Goal: Task Accomplishment & Management: Manage account settings

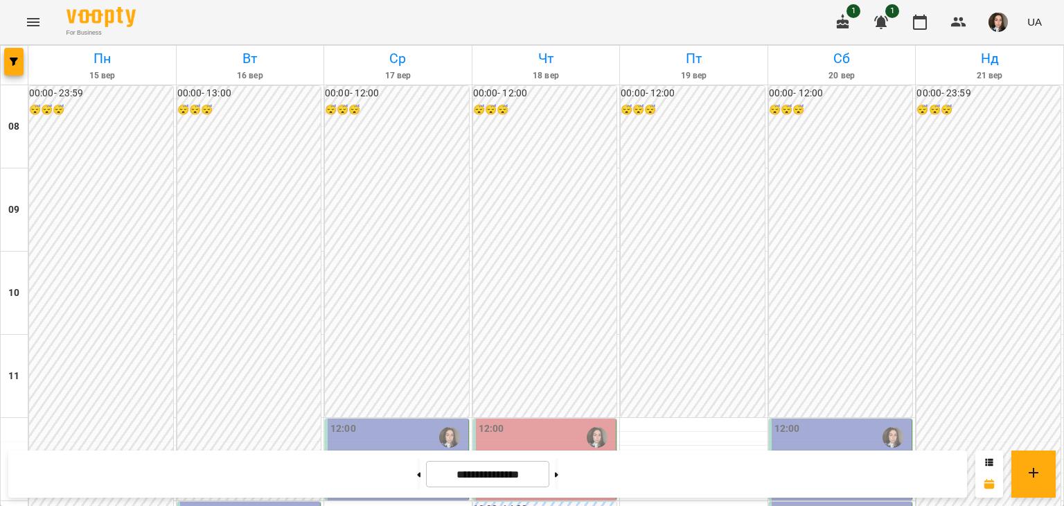
scroll to position [455, 0]
click at [417, 478] on button at bounding box center [418, 474] width 3 height 30
type input "**********"
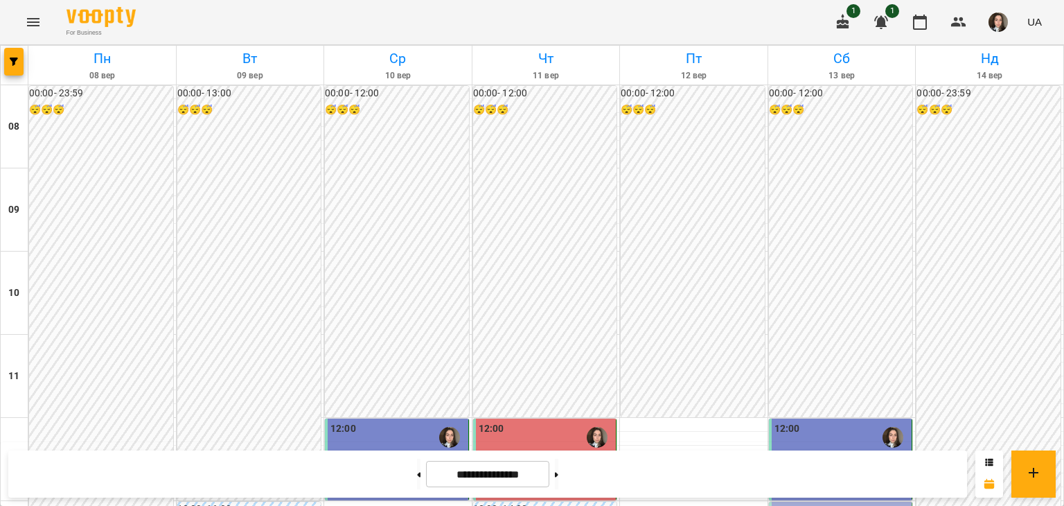
scroll to position [265, 0]
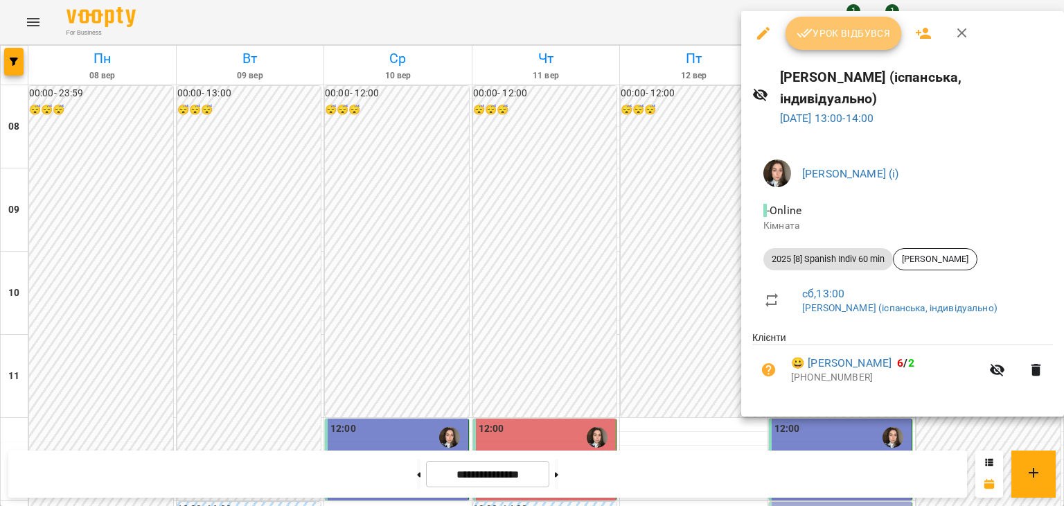
click at [833, 20] on button "Урок відбувся" at bounding box center [844, 33] width 116 height 33
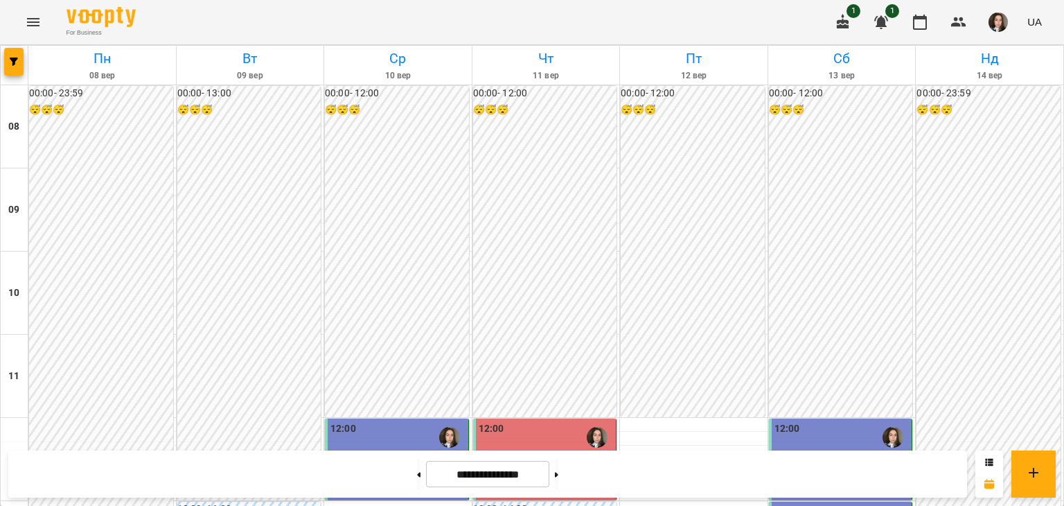
scroll to position [461, 0]
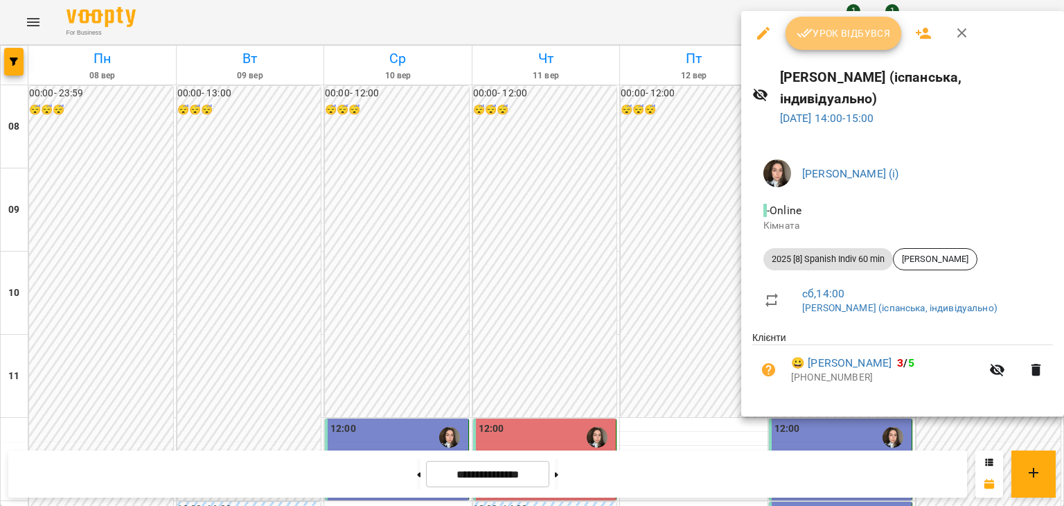
click at [804, 28] on icon "button" at bounding box center [805, 33] width 17 height 17
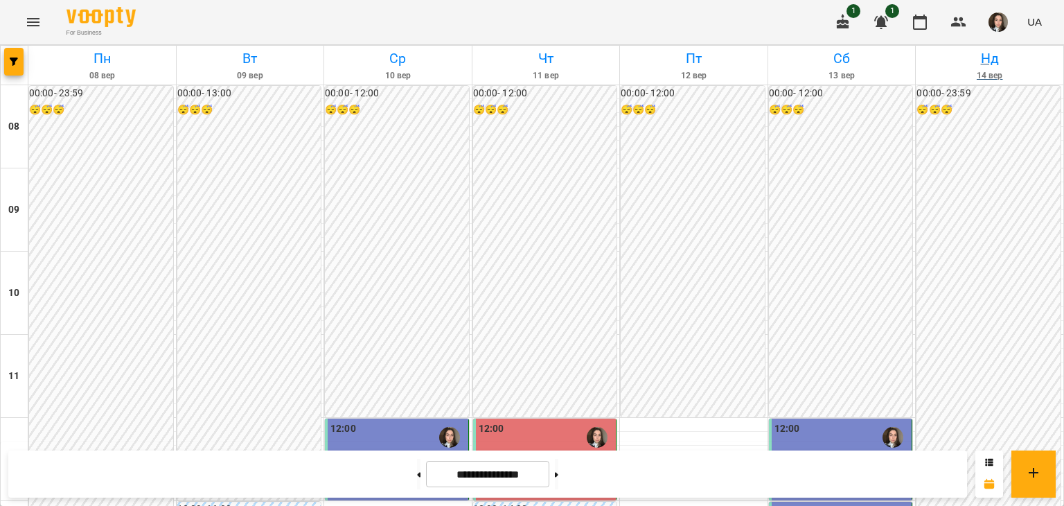
scroll to position [393, 0]
click at [1003, 26] on img "button" at bounding box center [998, 21] width 19 height 19
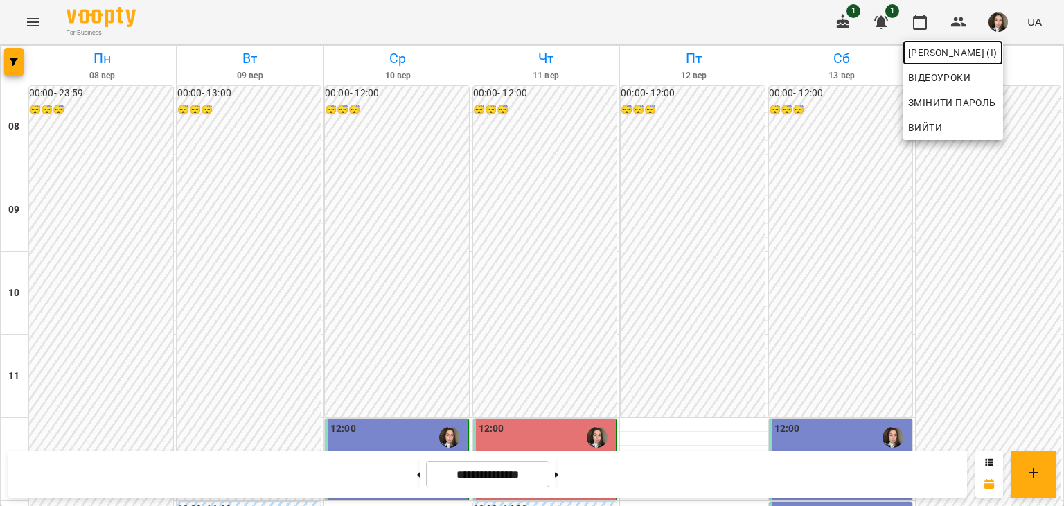
click at [979, 55] on span "[PERSON_NAME] (і)" at bounding box center [952, 52] width 89 height 17
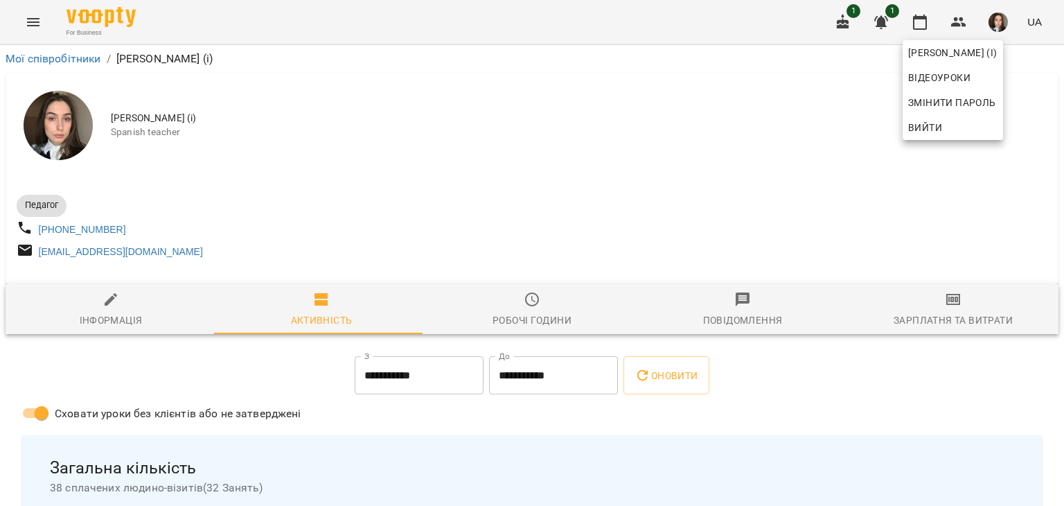
click at [921, 313] on div at bounding box center [532, 253] width 1064 height 506
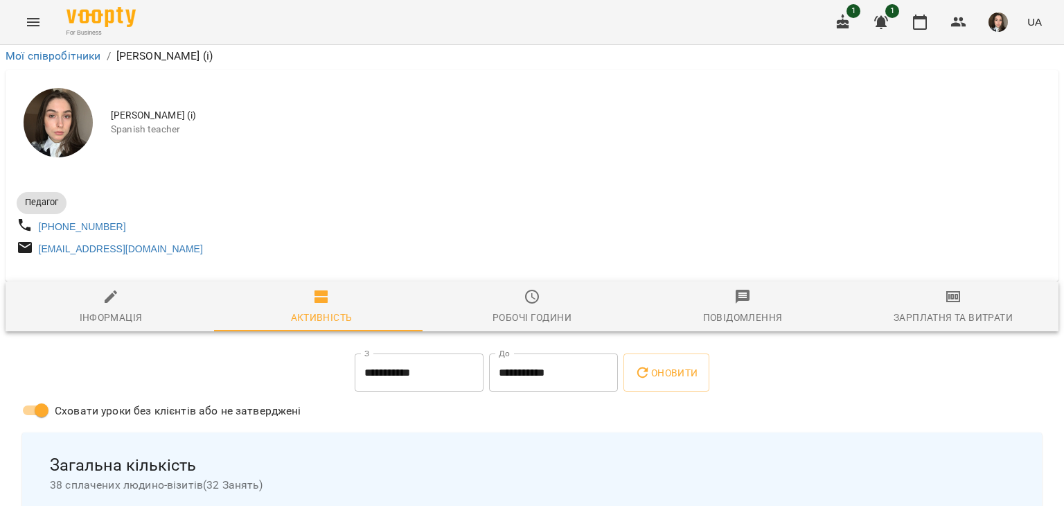
scroll to position [166, 0]
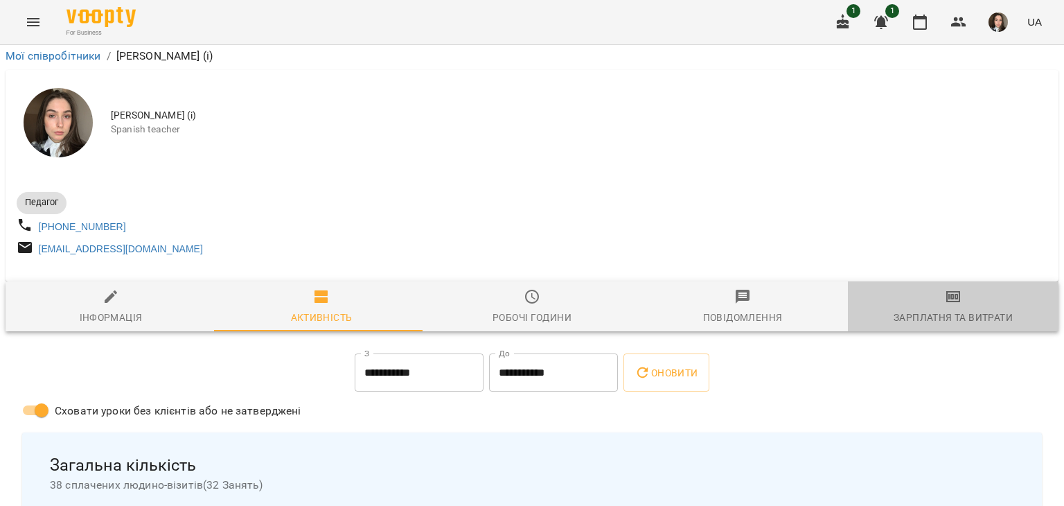
click at [945, 309] on div "Зарплатня та Витрати" at bounding box center [953, 317] width 119 height 17
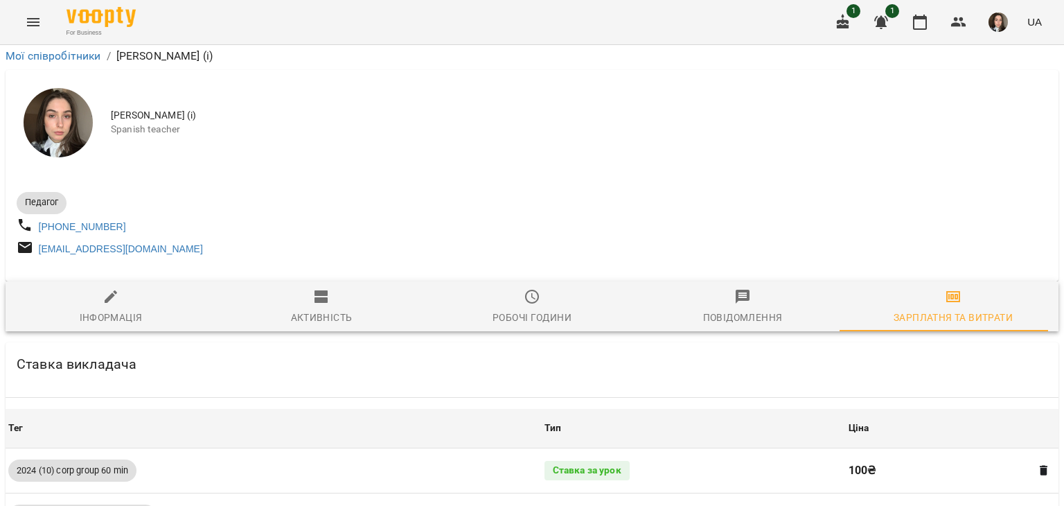
scroll to position [1167, 0]
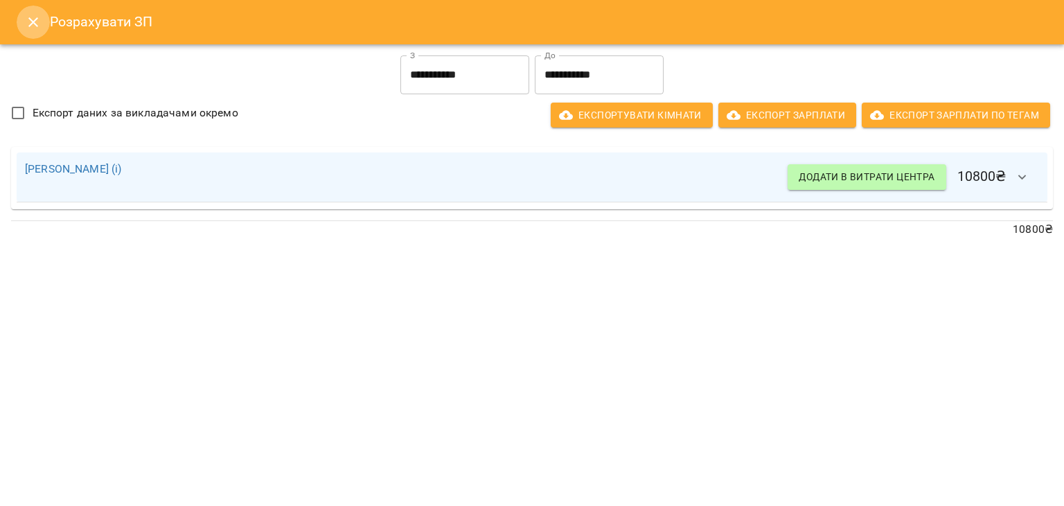
click at [28, 20] on icon "Close" at bounding box center [33, 22] width 17 height 17
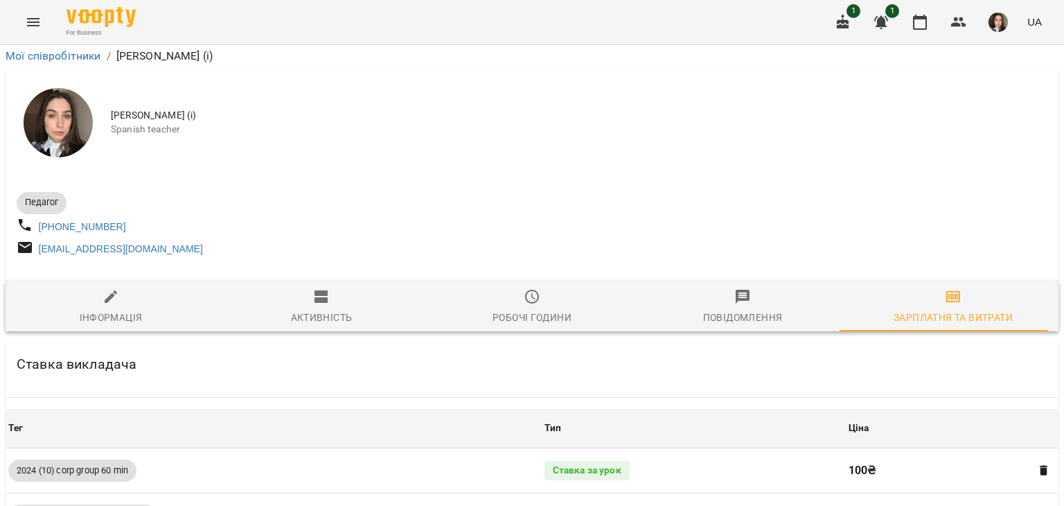
scroll to position [171, 0]
click at [100, 16] on img at bounding box center [101, 17] width 69 height 20
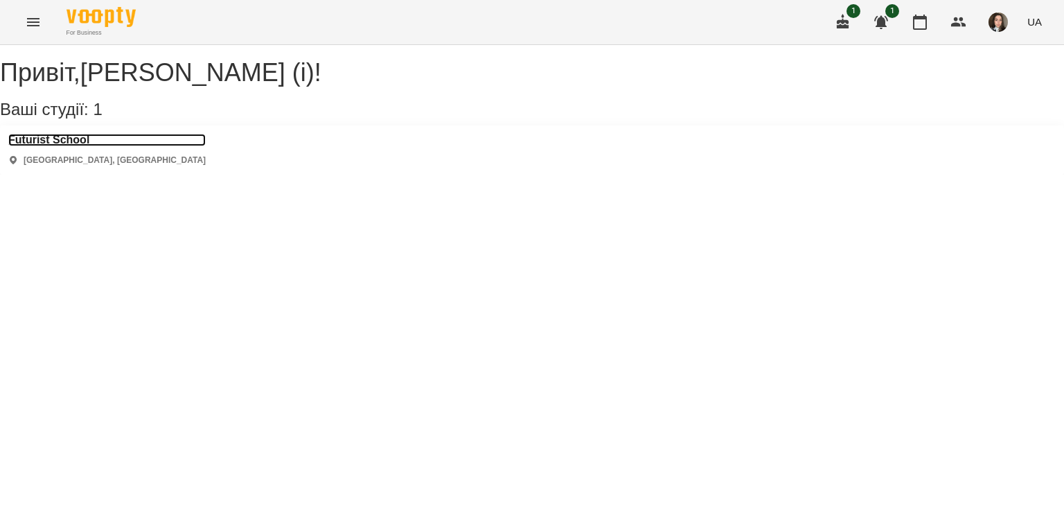
click at [53, 146] on h3 "Futurist School" at bounding box center [106, 140] width 197 height 12
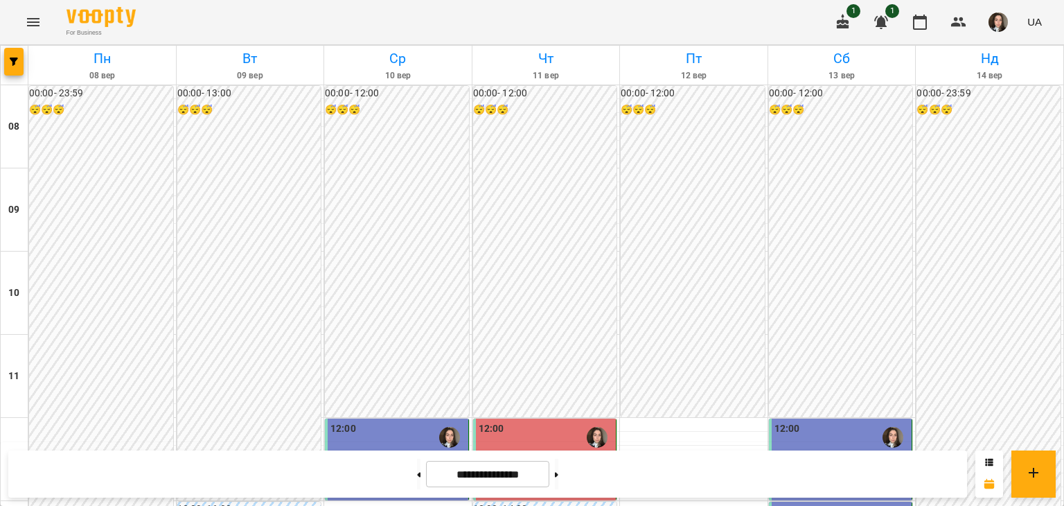
scroll to position [586, 0]
click at [558, 477] on button at bounding box center [556, 474] width 3 height 30
type input "**********"
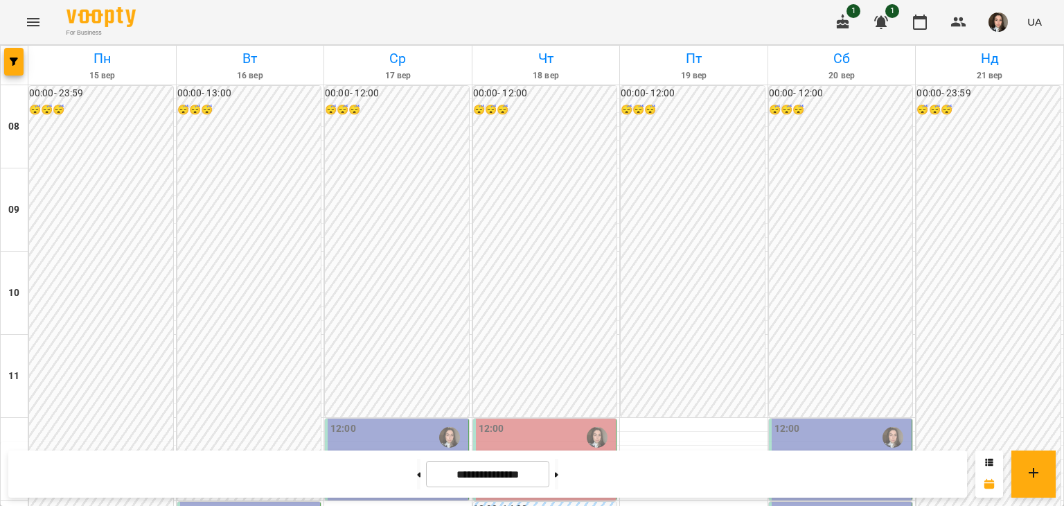
scroll to position [542, 0]
